Goal: Task Accomplishment & Management: Use online tool/utility

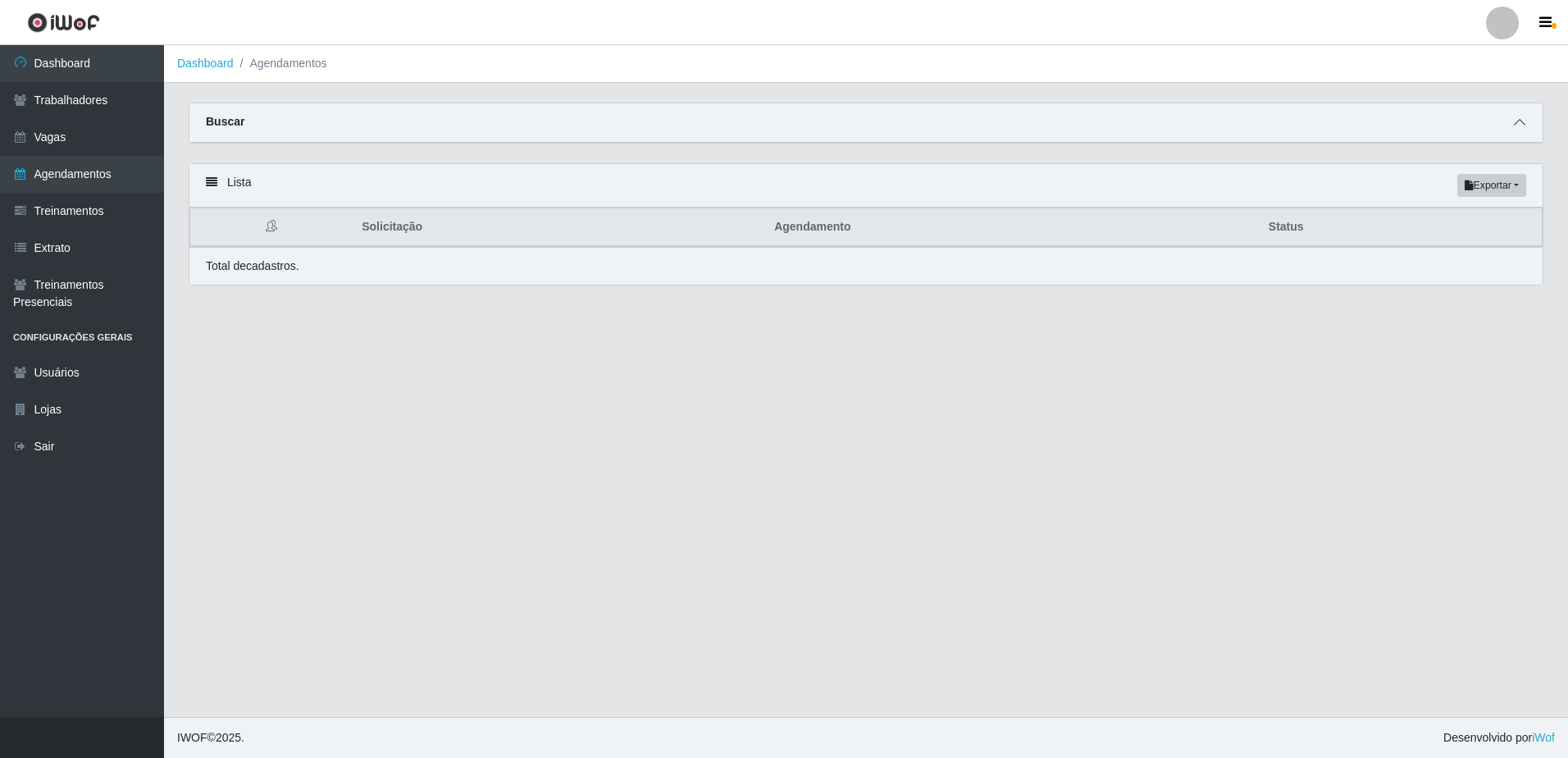
click at [1521, 122] on icon at bounding box center [1520, 121] width 11 height 11
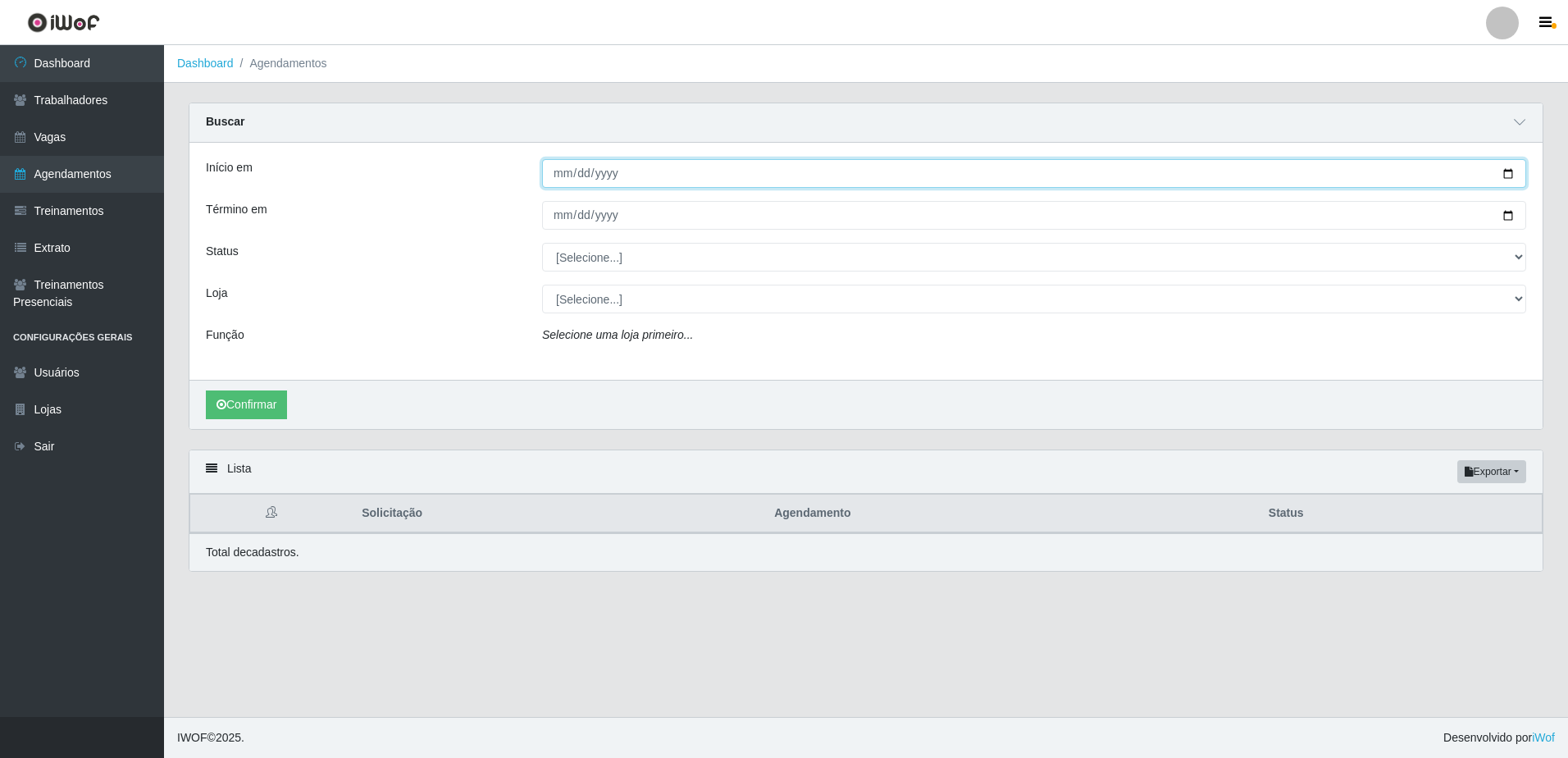
click at [560, 178] on input "Início em" at bounding box center [1034, 173] width 985 height 29
type input "[DATE]"
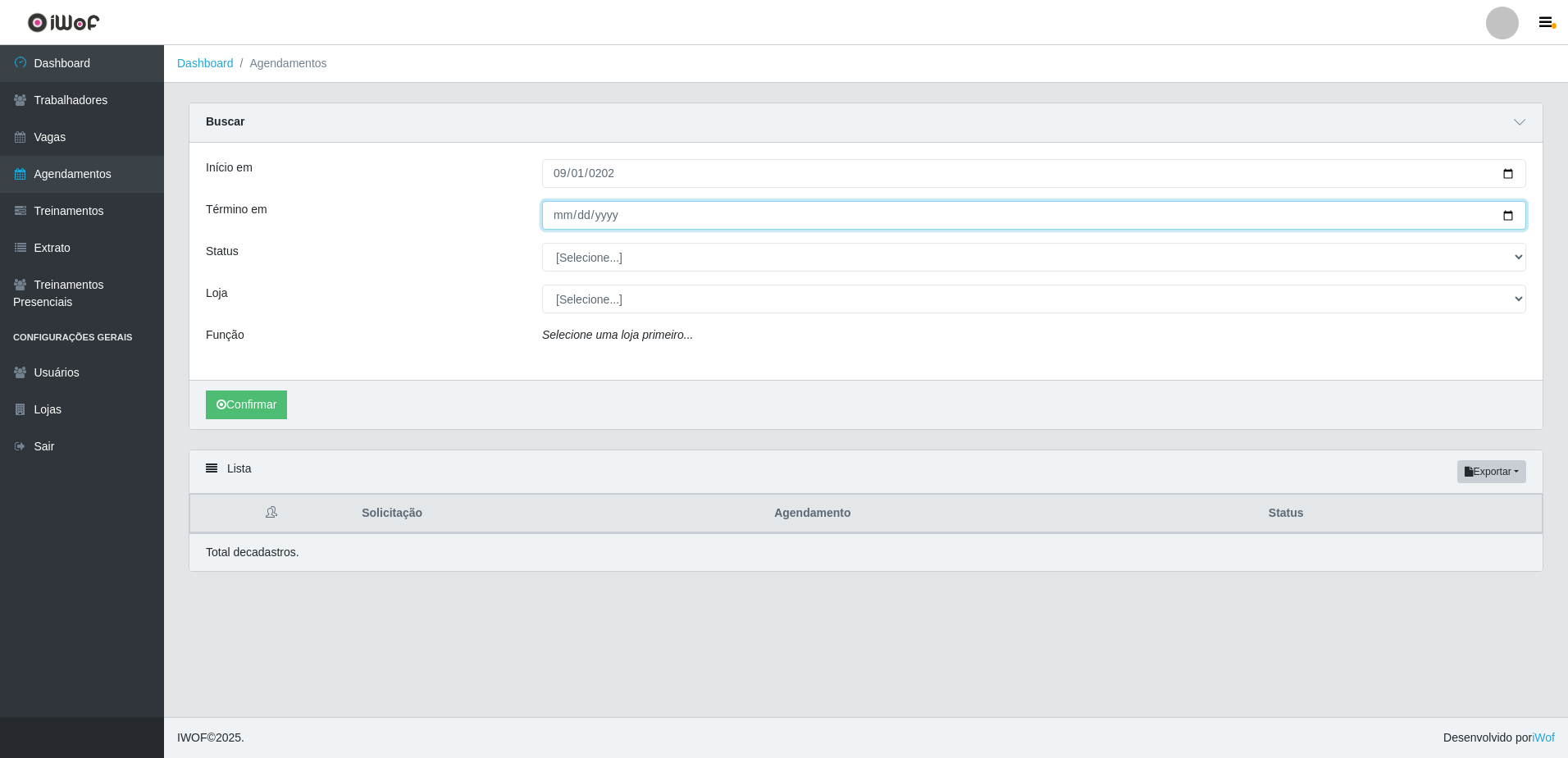
click at [558, 211] on input "Término em" at bounding box center [1034, 215] width 985 height 29
type input "[DATE]"
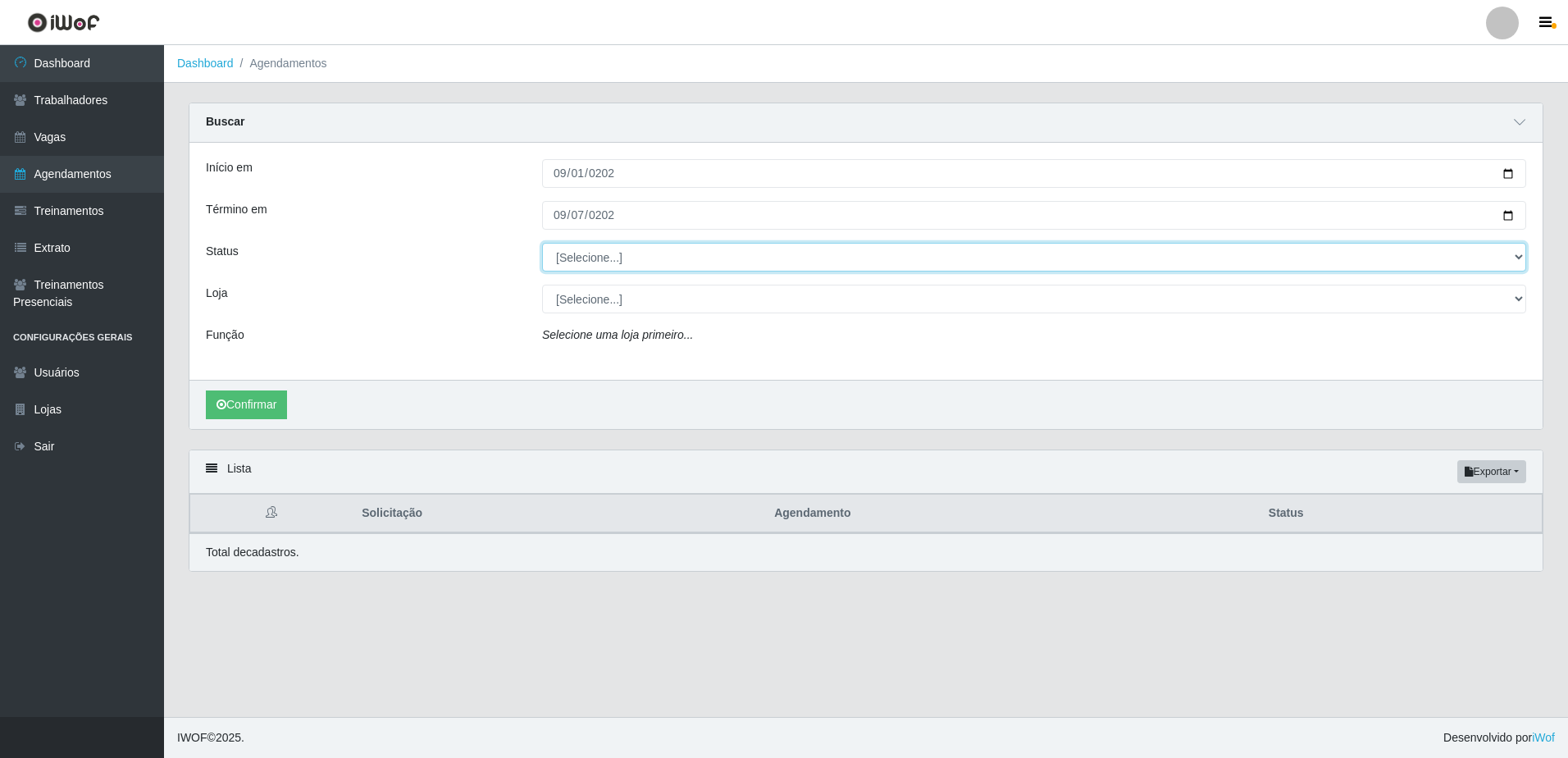
click at [659, 261] on select "[Selecione...] AGENDADO AGUARDANDO LIBERAR EM ANDAMENTO EM REVISÃO FINALIZADO C…" at bounding box center [1034, 257] width 985 height 29
select select "FINALIZADO"
click at [542, 244] on select "[Selecione...] AGENDADO AGUARDANDO LIBERAR EM ANDAMENTO EM REVISÃO FINALIZADO C…" at bounding box center [1034, 257] width 985 height 29
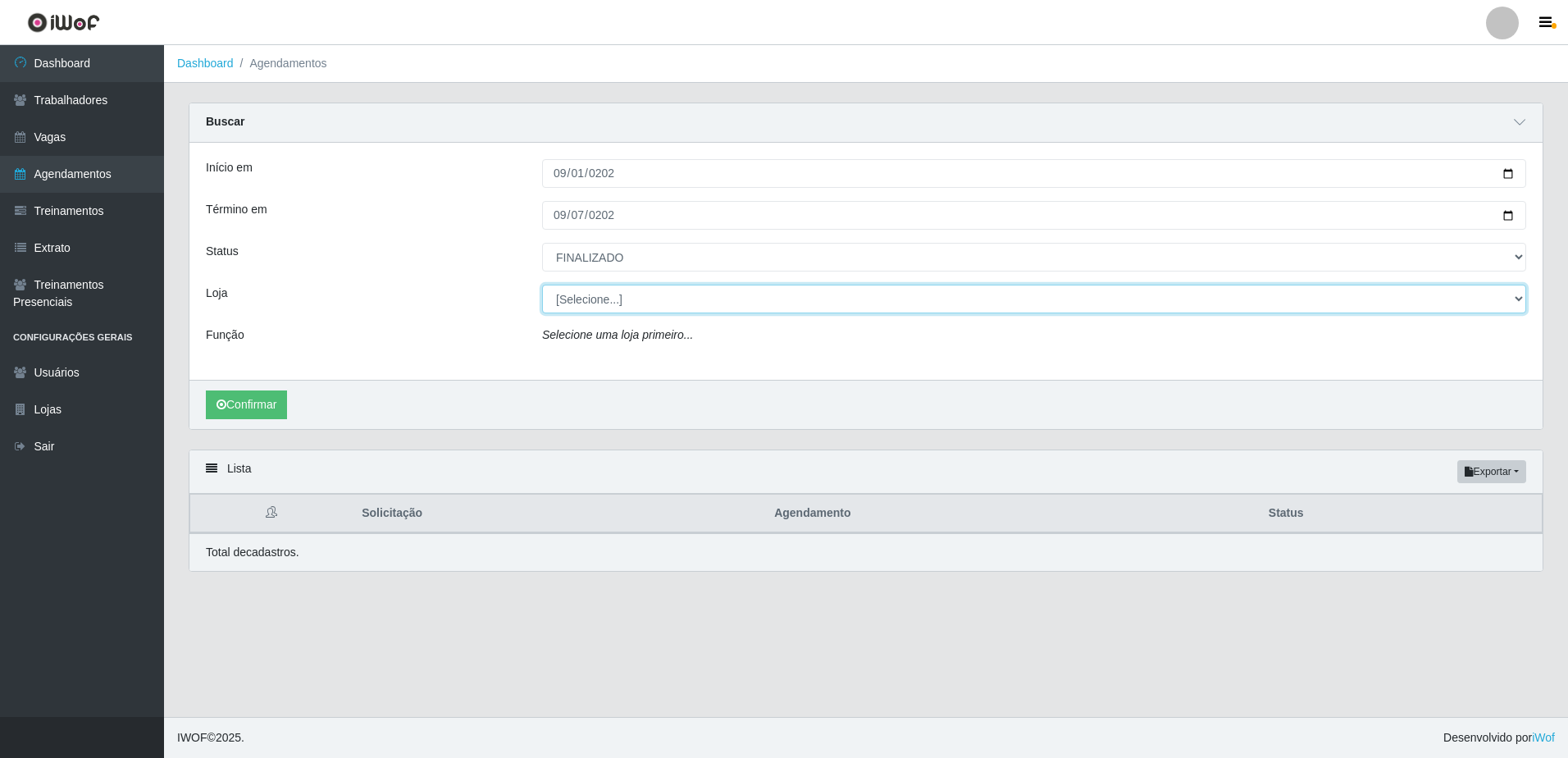
click at [620, 302] on select "[Selecione...] BomQueSó Agreste - Loja 1 BomQueSó Agreste - Loja 2 BomQueSó Agr…" at bounding box center [1034, 298] width 985 height 29
drag, startPoint x: 628, startPoint y: 303, endPoint x: 557, endPoint y: 302, distance: 71.0
click at [628, 303] on select "[Selecione...] BomQueSó Agreste - Loja 1 BomQueSó Agreste - Loja 2 BomQueSó Agr…" at bounding box center [1034, 298] width 985 height 29
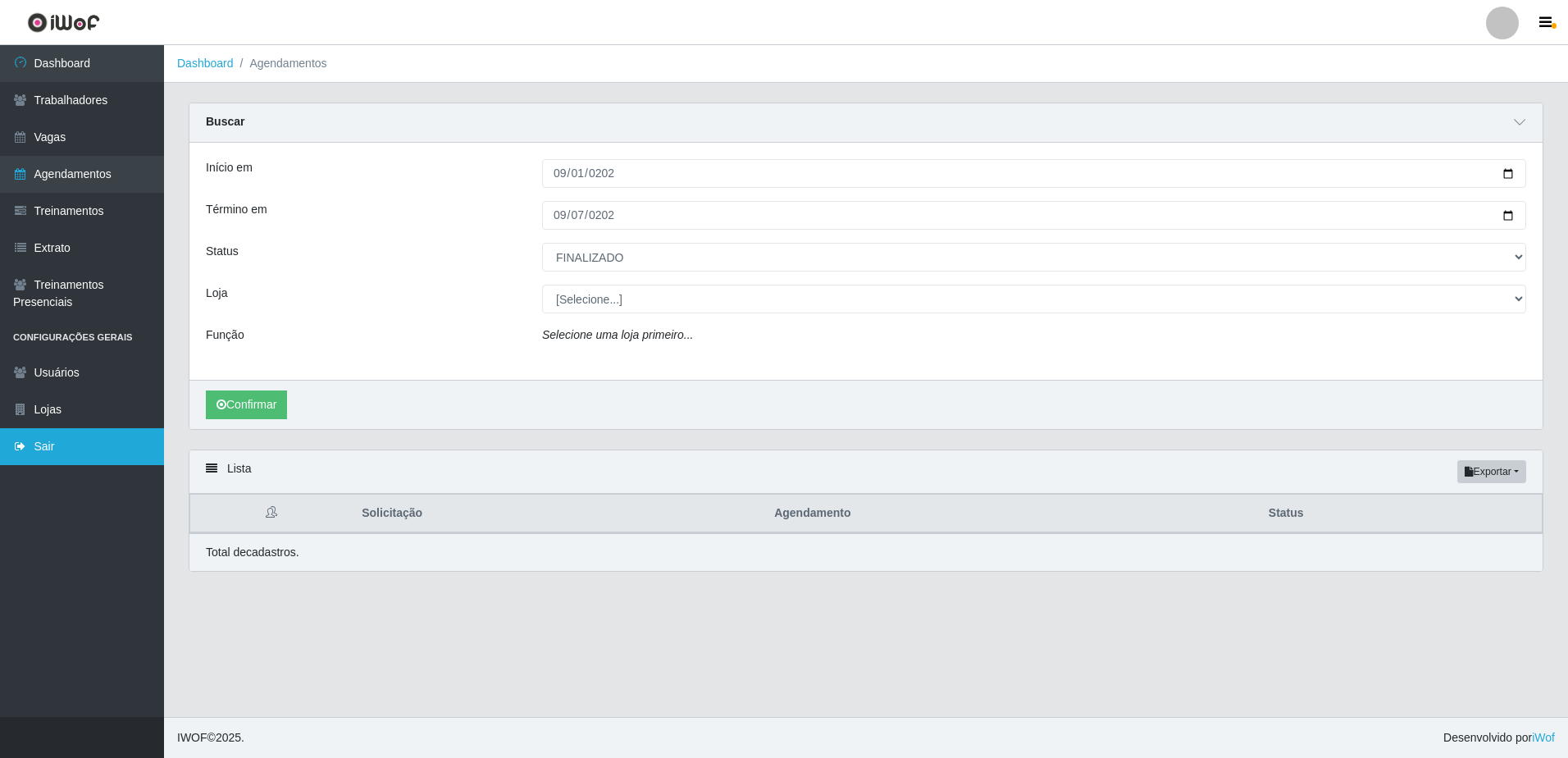
click at [63, 442] on link "Sair" at bounding box center [82, 447] width 164 height 37
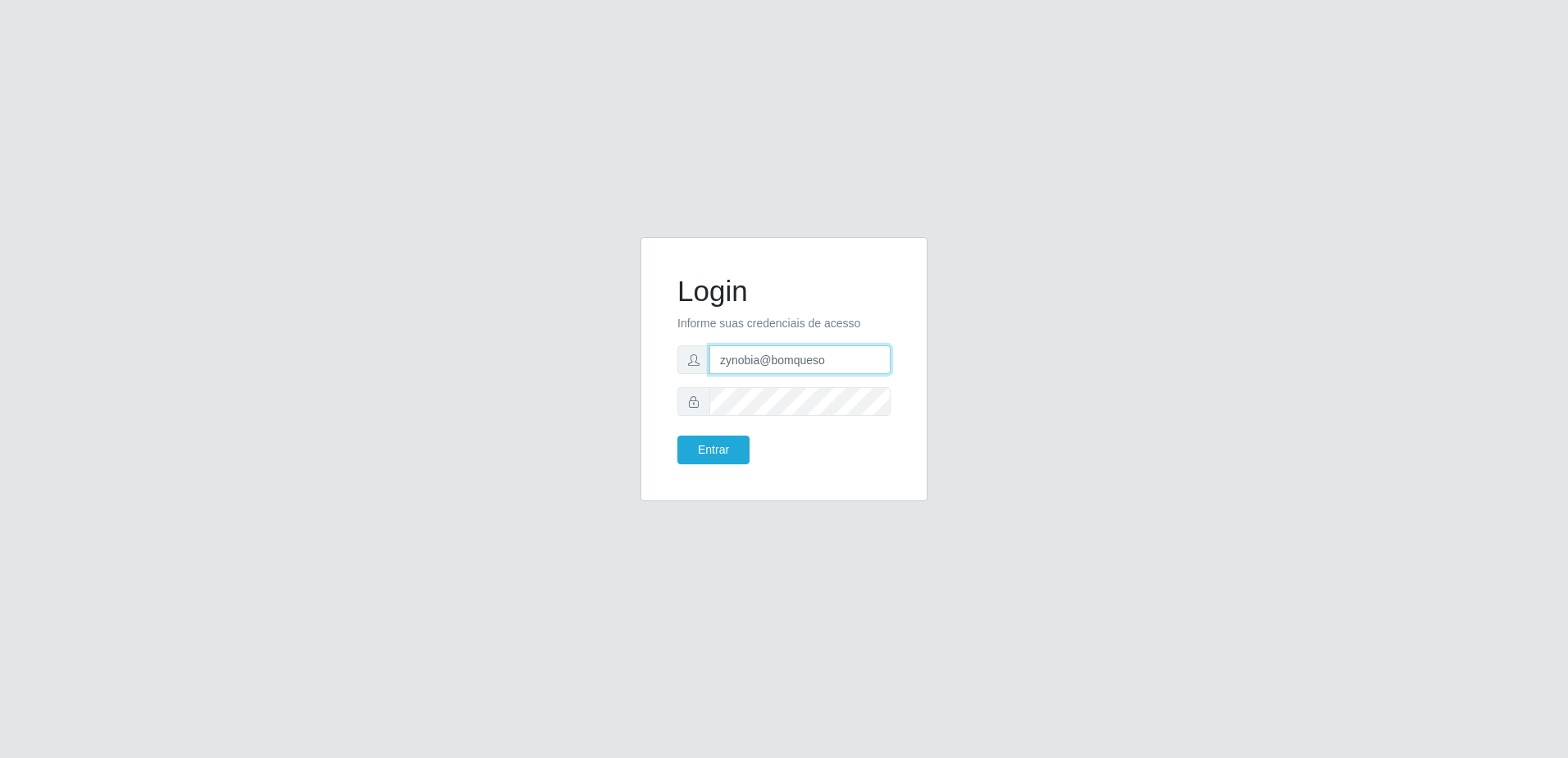
click at [813, 355] on input "zynobia@bomqueso" at bounding box center [800, 359] width 181 height 29
type input "zynobia@redecompras"
click at [724, 445] on button "Entrar" at bounding box center [714, 450] width 72 height 29
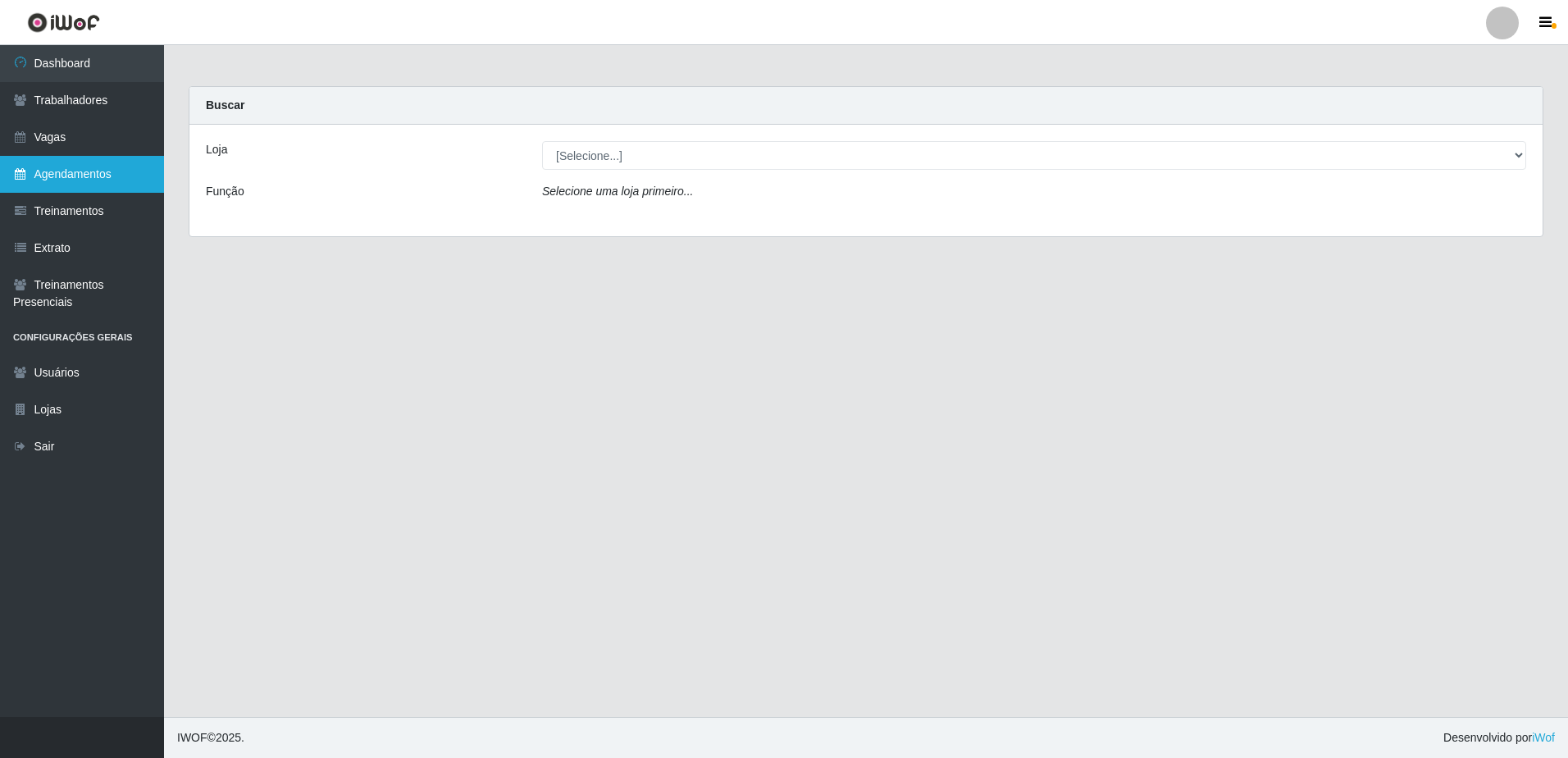
click at [91, 175] on link "Agendamentos" at bounding box center [82, 174] width 164 height 37
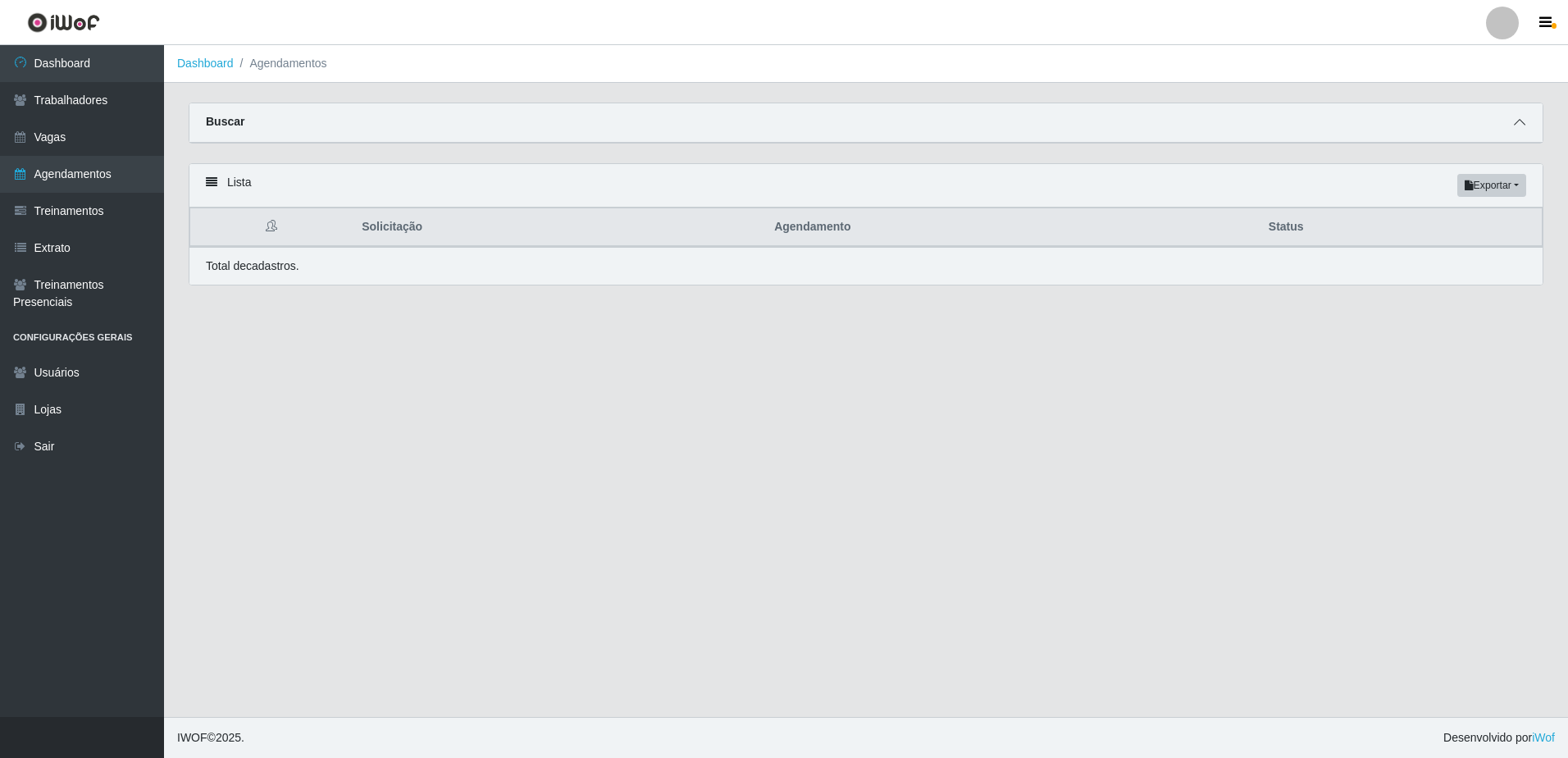
click at [1519, 126] on icon at bounding box center [1520, 121] width 11 height 11
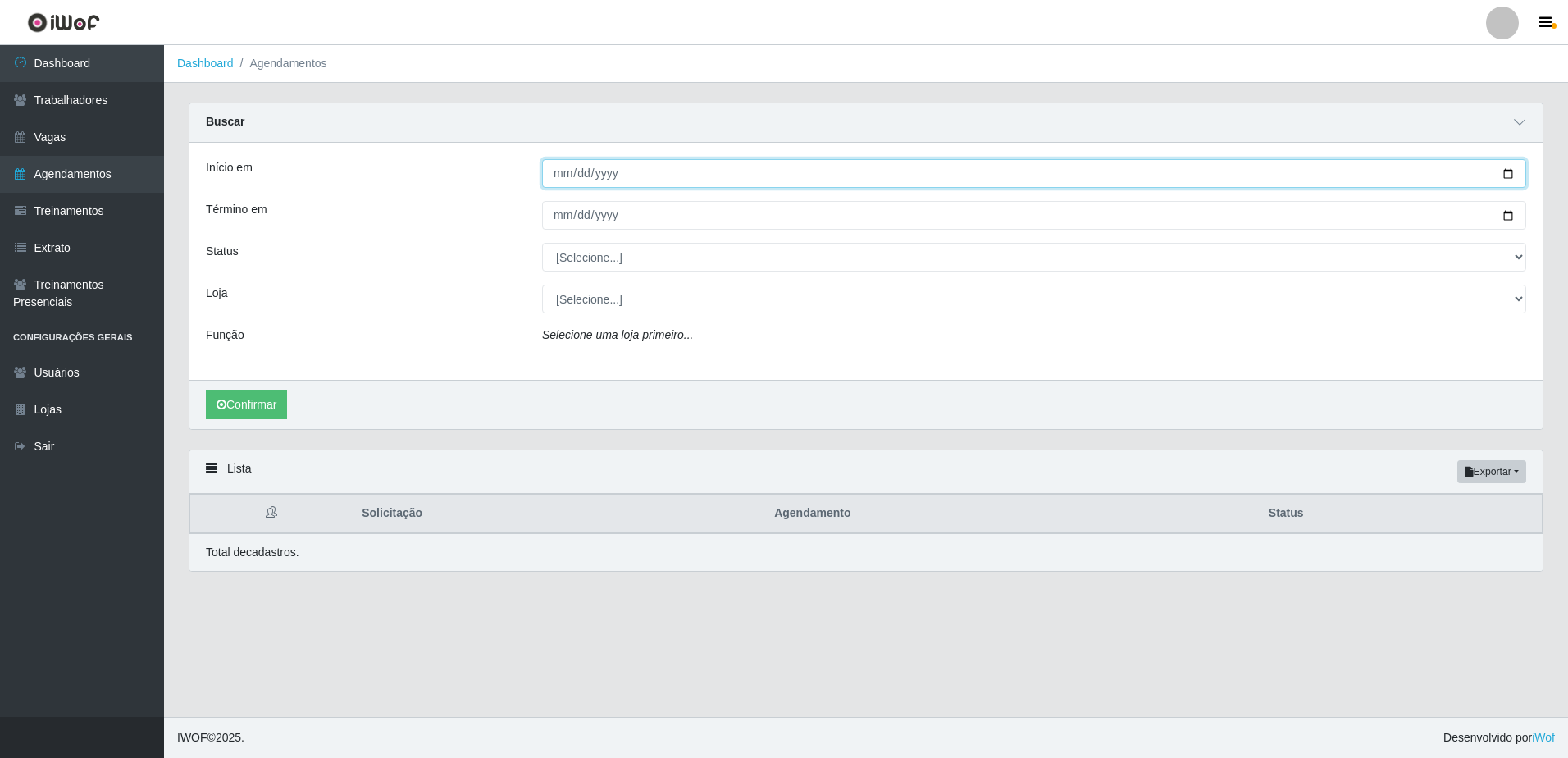
click at [552, 173] on input "Início em" at bounding box center [1034, 173] width 985 height 29
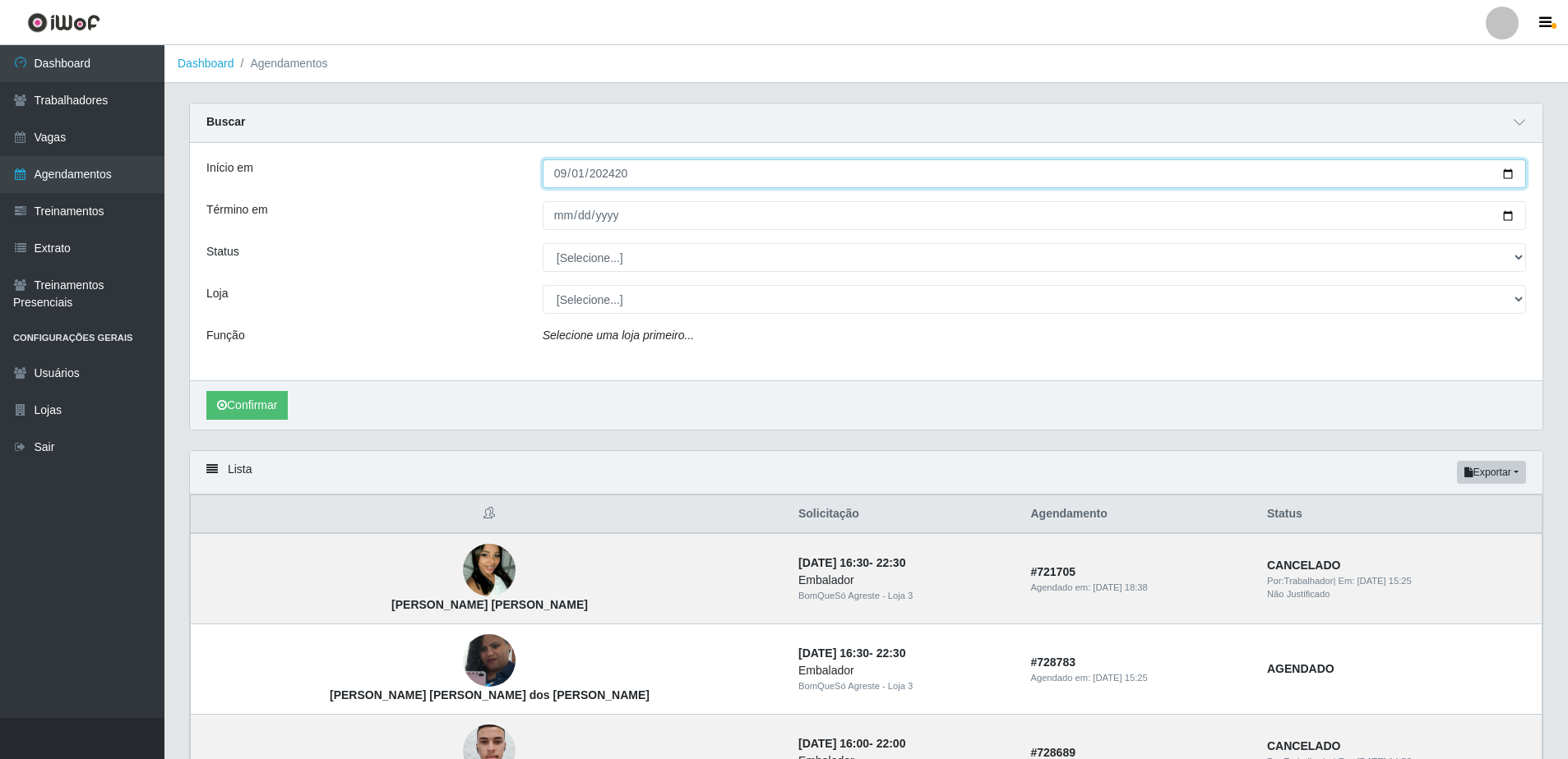
type input "242025-09-01"
type input "[DATE]"
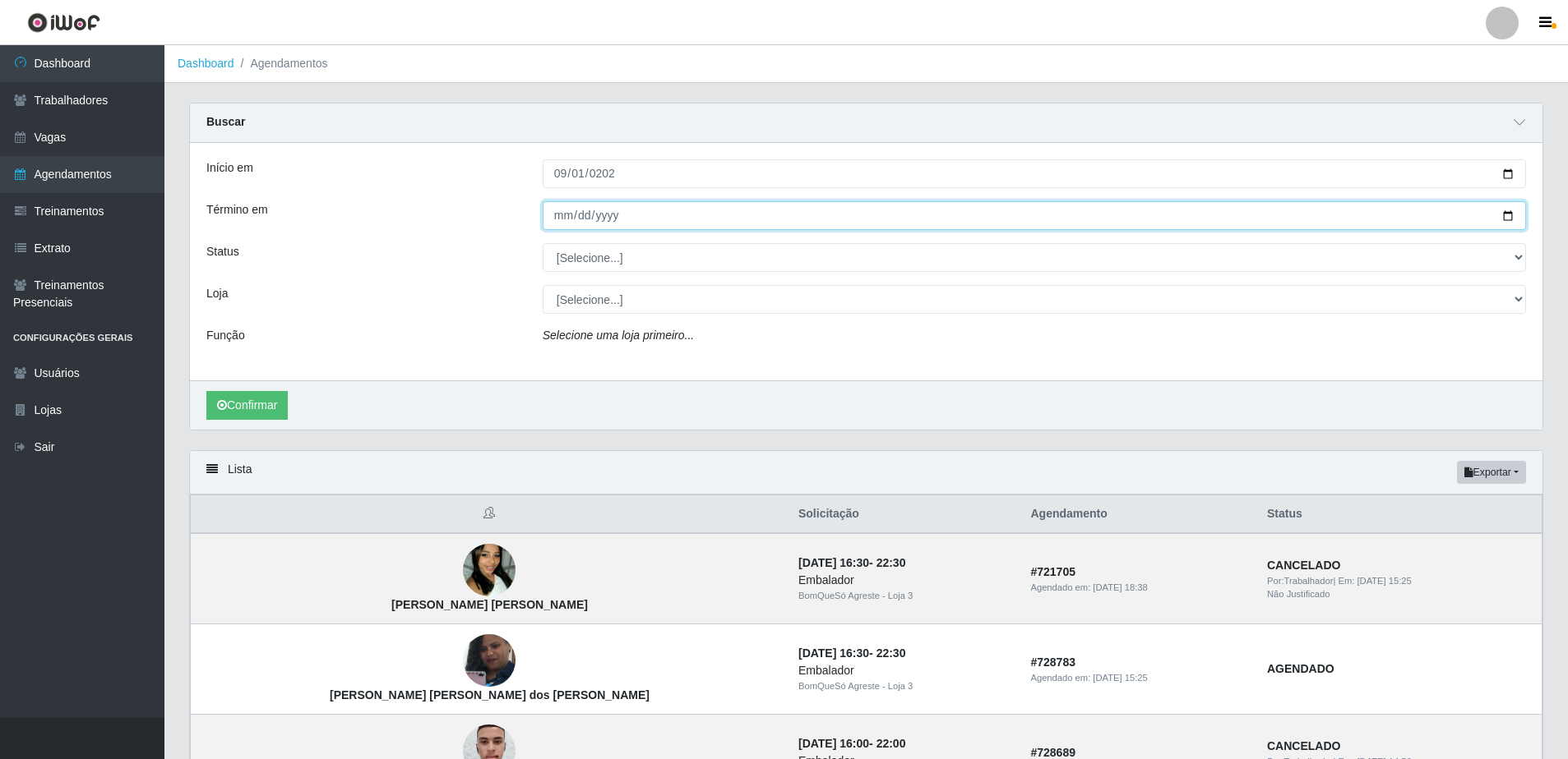
click at [567, 220] on input "Término em" at bounding box center [1034, 215] width 983 height 29
type input "[DATE]"
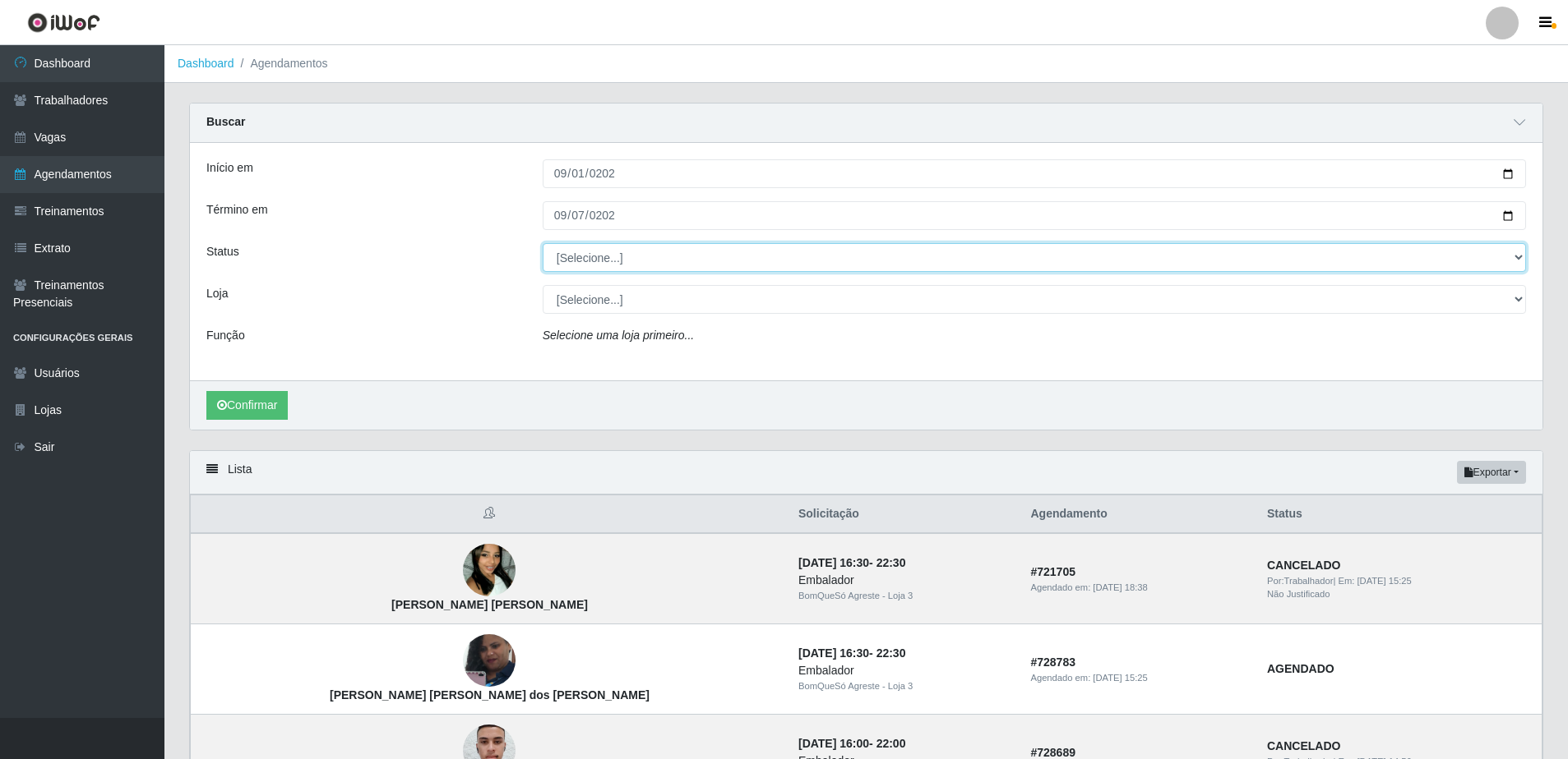
drag, startPoint x: 600, startPoint y: 260, endPoint x: 609, endPoint y: 268, distance: 12.0
click at [600, 260] on select "[Selecione...] AGENDADO AGUARDANDO LIBERAR EM ANDAMENTO EM REVISÃO FINALIZADO C…" at bounding box center [1034, 257] width 983 height 29
select select "FINALIZADO"
click at [542, 244] on select "[Selecione...] AGENDADO AGUARDANDO LIBERAR EM ANDAMENTO EM REVISÃO FINALIZADO C…" at bounding box center [1034, 257] width 983 height 29
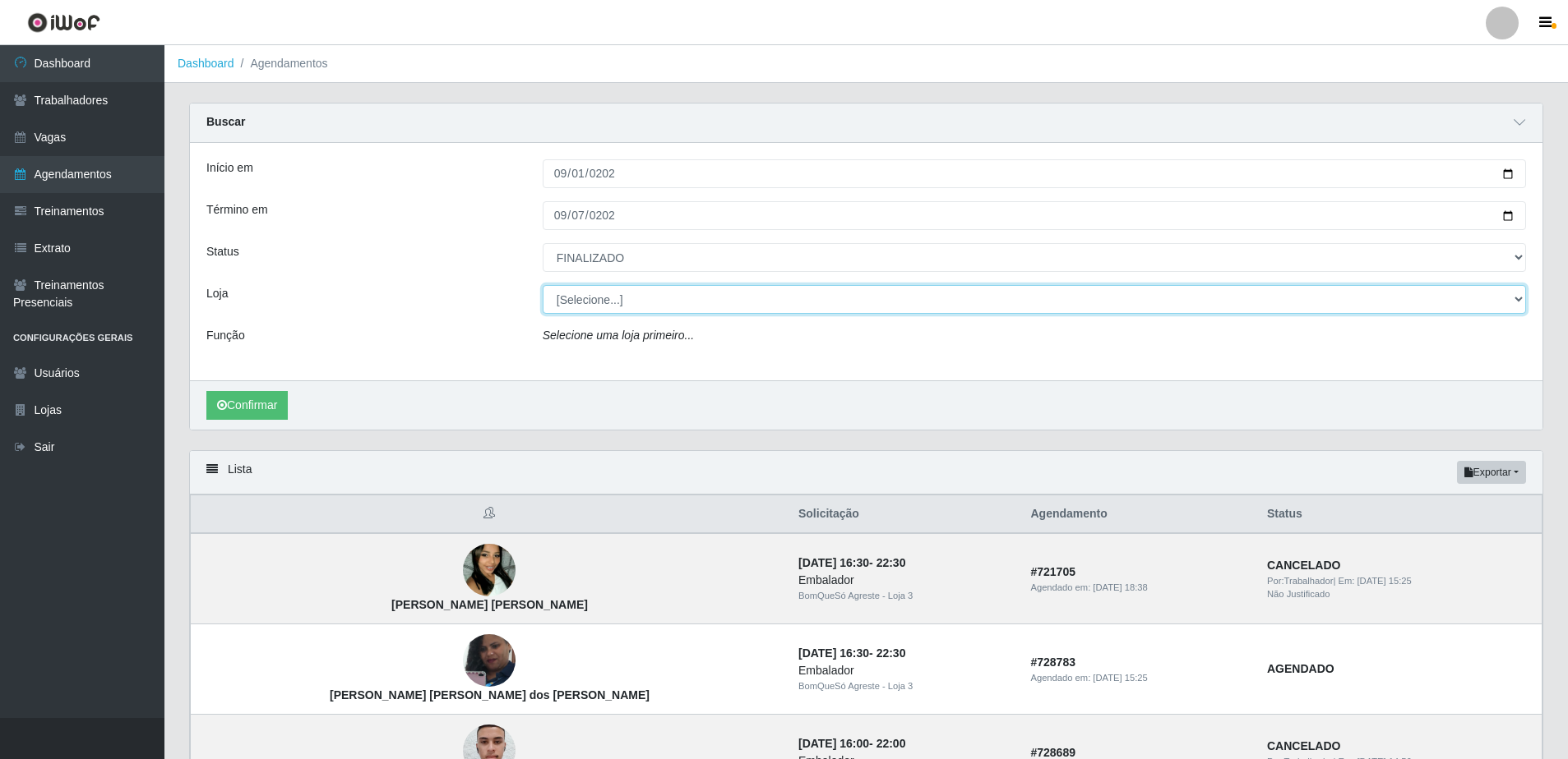
click at [686, 309] on select "[Selecione...] Rede Compras Supermercados - LOJA 1 Rede Compras Supermercados -…" at bounding box center [1034, 299] width 983 height 29
click at [542, 286] on select "[Selecione...] Rede Compras Supermercados - LOJA 1 Rede Compras Supermercados -…" at bounding box center [1034, 299] width 983 height 29
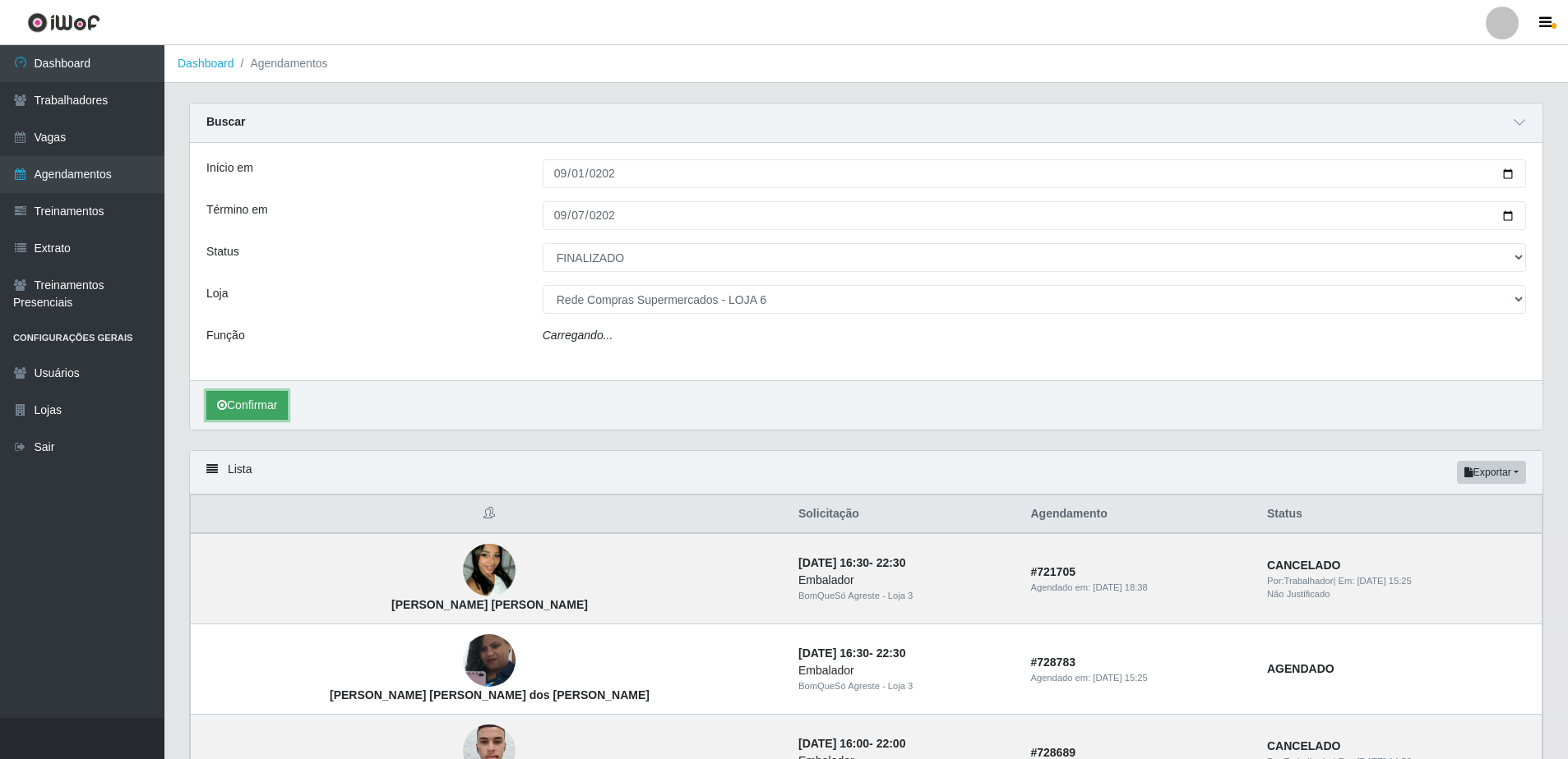
click at [258, 405] on button "Confirmar" at bounding box center [247, 406] width 81 height 29
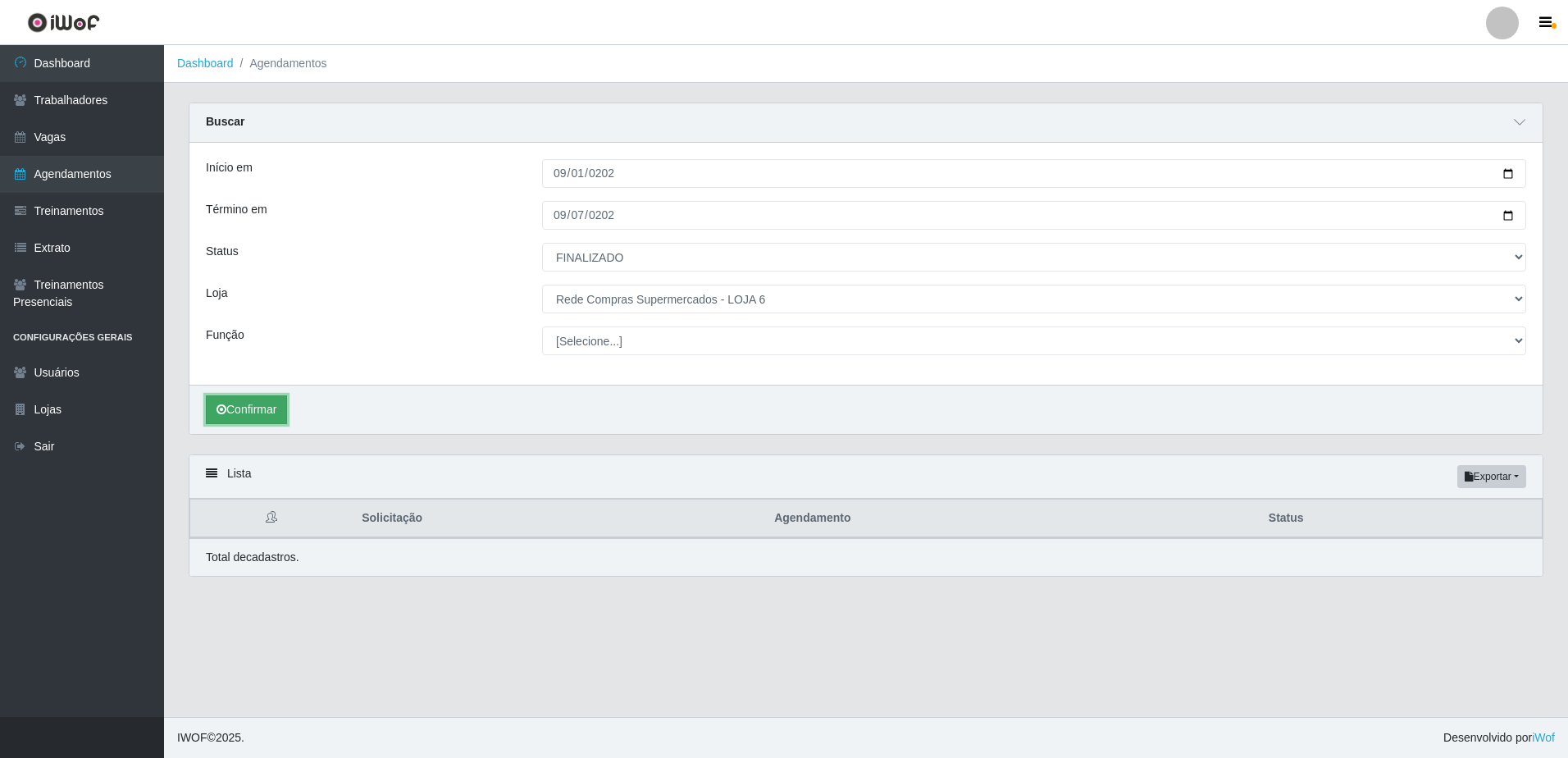
click at [252, 415] on button "Confirmar" at bounding box center [246, 409] width 81 height 29
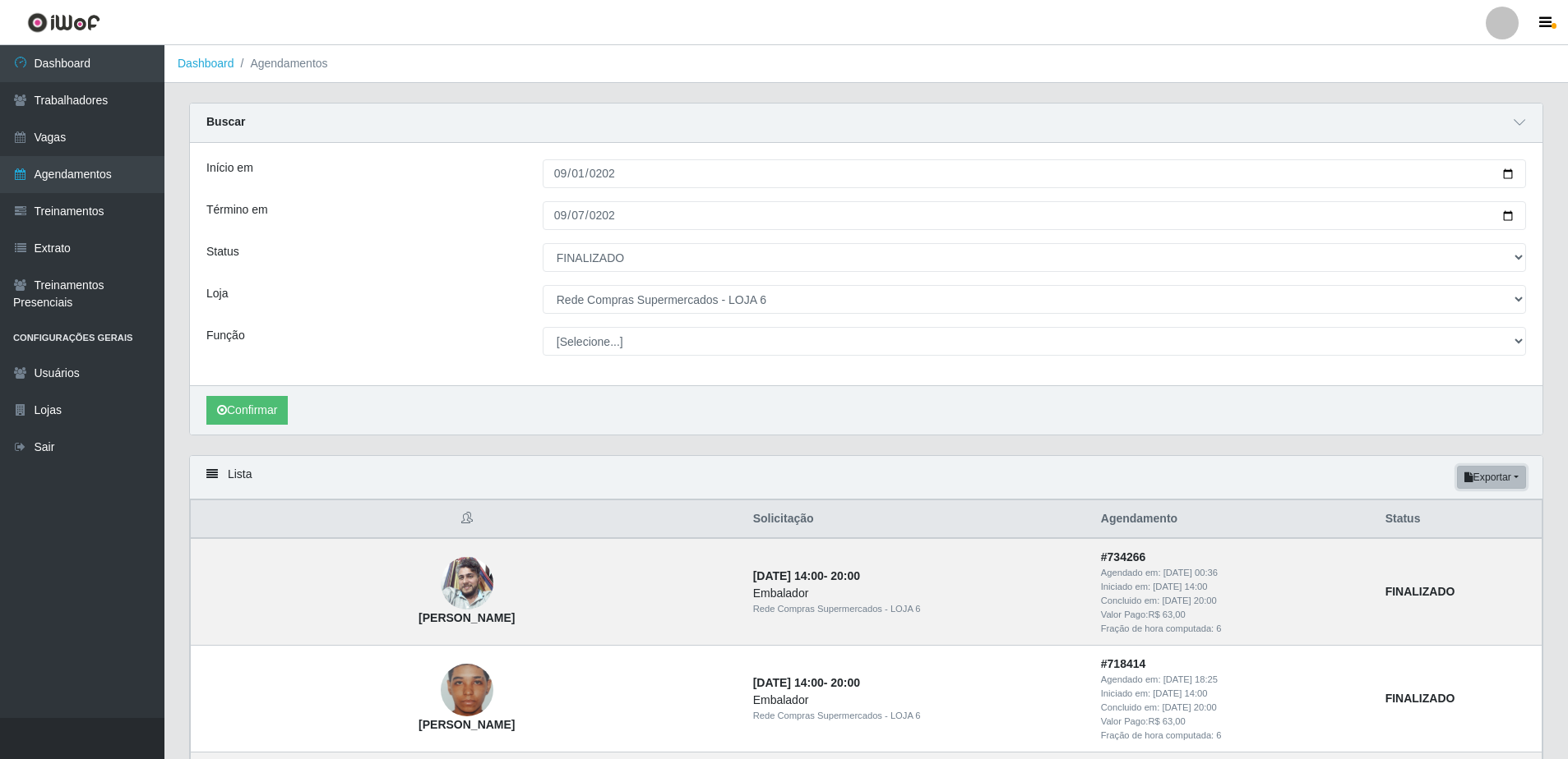
click at [1514, 483] on button "Exportar" at bounding box center [1491, 478] width 69 height 23
click at [1447, 543] on button "Excel" at bounding box center [1461, 543] width 130 height 33
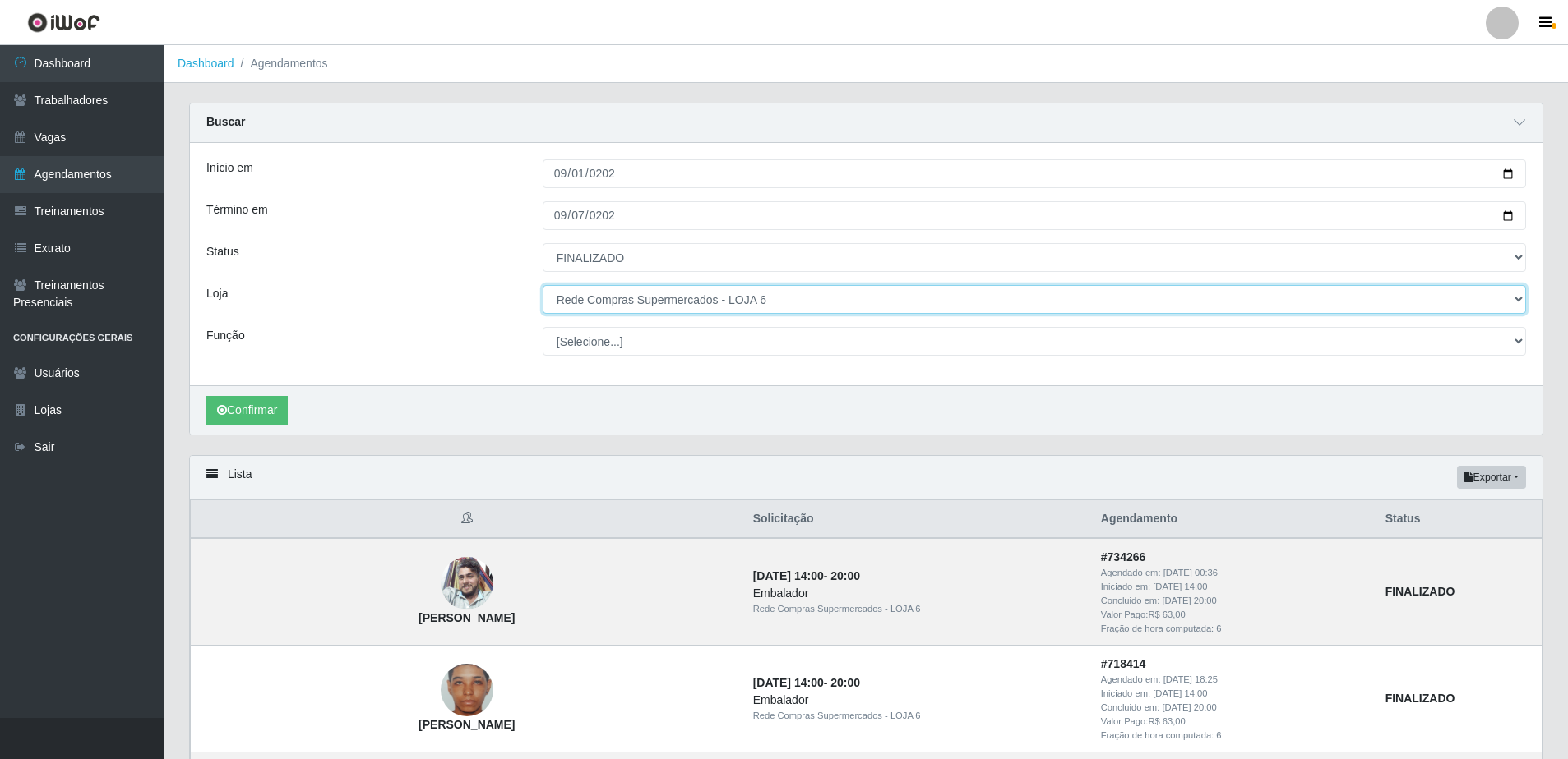
click at [727, 304] on select "[Selecione...] Rede Compras Supermercados - LOJA 1 Rede Compras Supermercados -…" at bounding box center [1034, 299] width 983 height 29
select select "161"
click at [542, 286] on select "[Selecione...] Rede Compras Supermercados - LOJA 1 Rede Compras Supermercados -…" at bounding box center [1034, 299] width 983 height 29
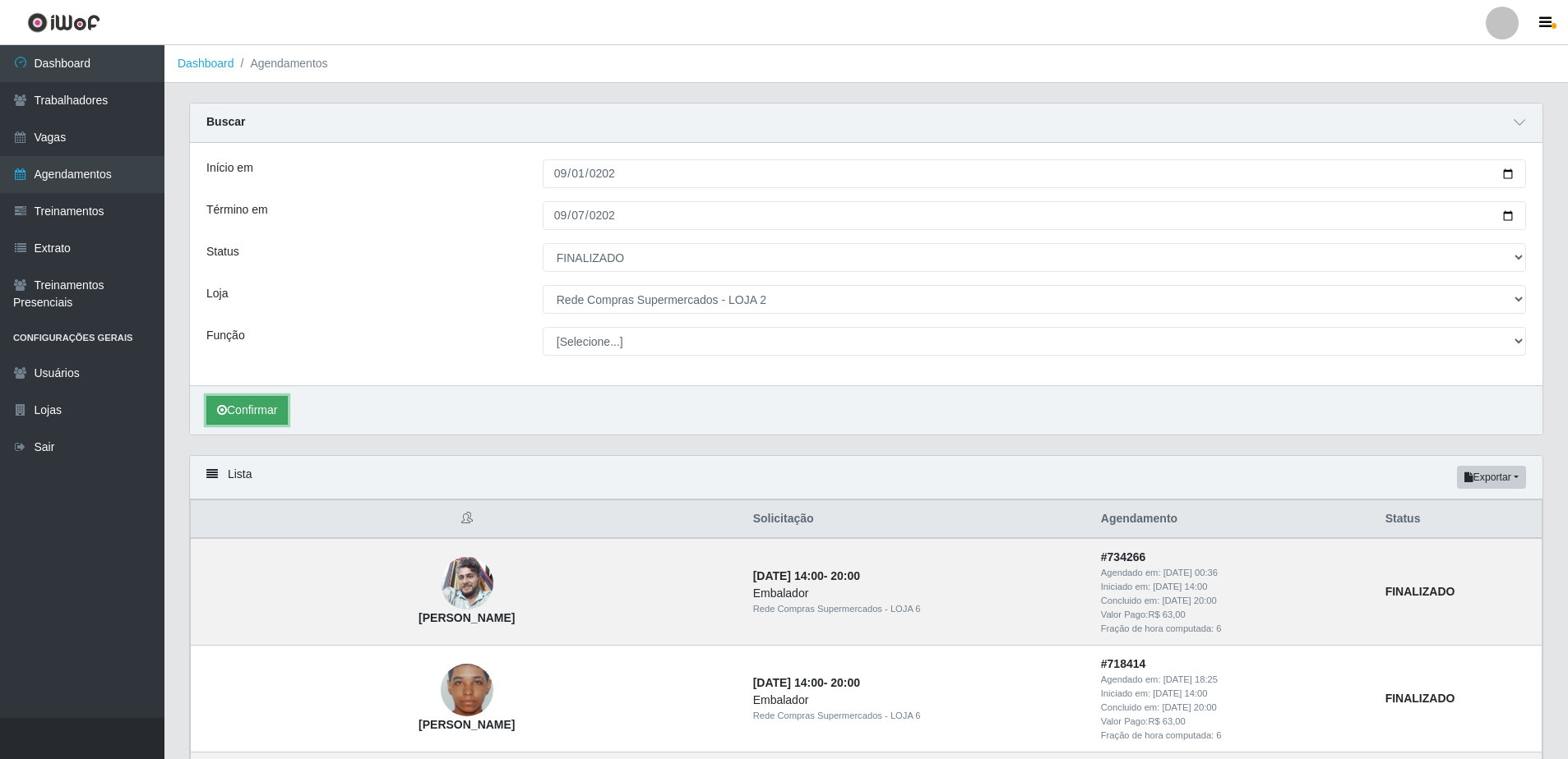
click at [269, 407] on button "Confirmar" at bounding box center [247, 410] width 81 height 29
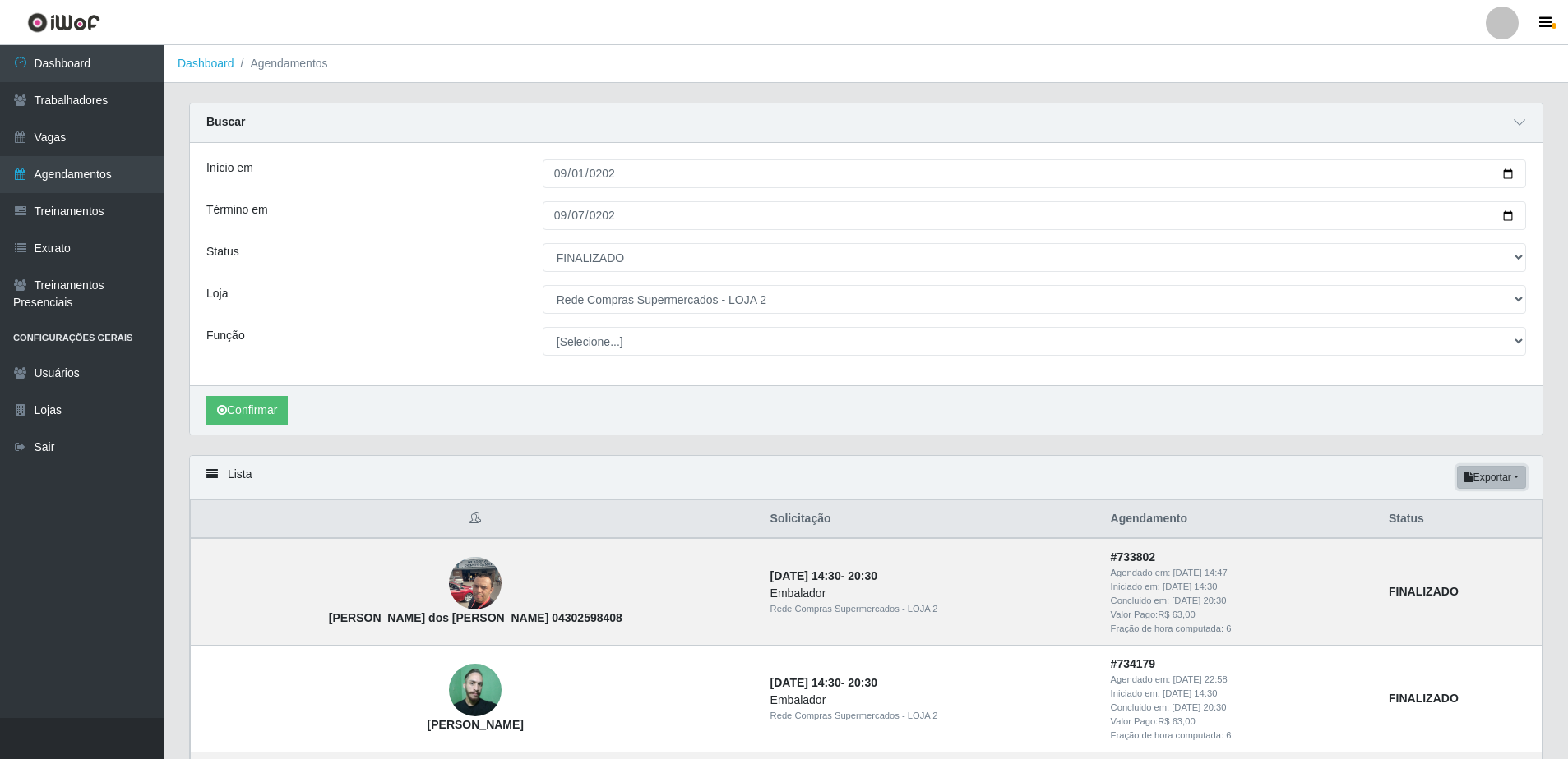
click at [1495, 475] on button "Exportar" at bounding box center [1491, 478] width 69 height 23
click at [1452, 541] on button "Excel" at bounding box center [1461, 543] width 130 height 33
click at [1512, 471] on button "Exportar" at bounding box center [1491, 478] width 69 height 23
click at [1449, 540] on button "Excel" at bounding box center [1461, 543] width 130 height 33
